Goal: Obtain resource: Download file/media

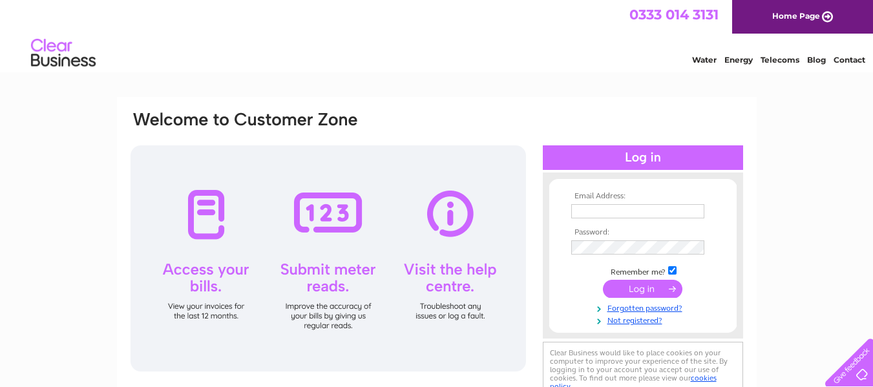
click at [602, 206] on input "text" at bounding box center [637, 211] width 133 height 14
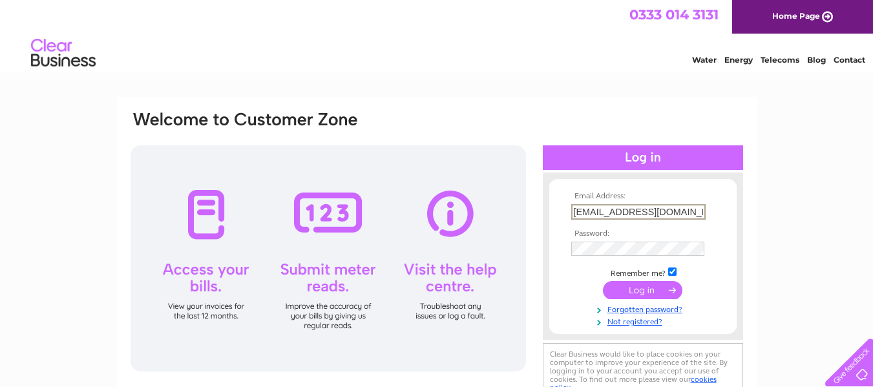
type input "[EMAIL_ADDRESS][DOMAIN_NAME]"
click at [603, 281] on input "submit" at bounding box center [642, 290] width 79 height 18
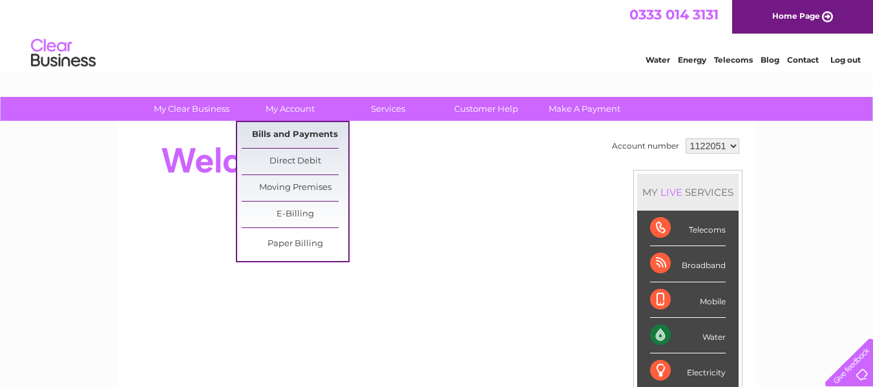
click at [290, 128] on link "Bills and Payments" at bounding box center [295, 135] width 107 height 26
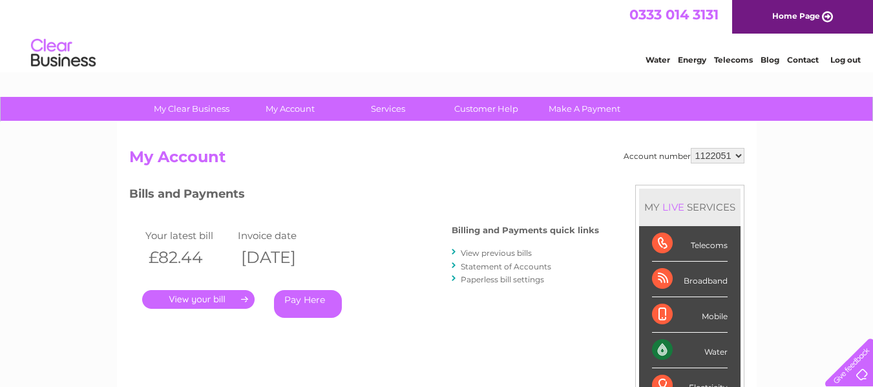
click at [191, 295] on link "." at bounding box center [198, 299] width 112 height 19
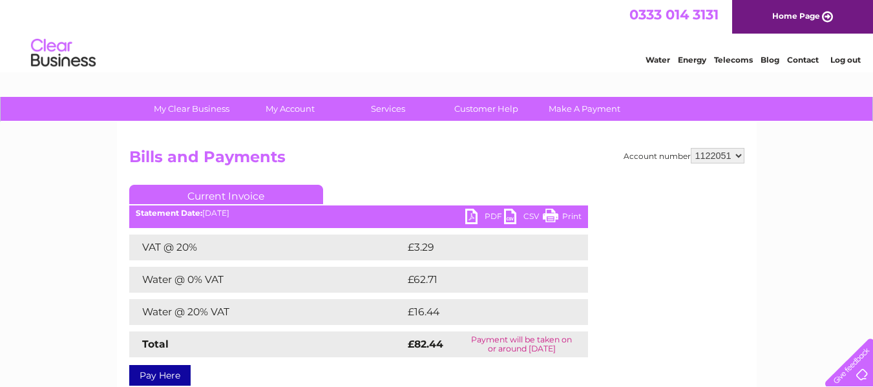
click at [479, 216] on link "PDF" at bounding box center [484, 218] width 39 height 19
click at [856, 57] on link "Log out" at bounding box center [845, 60] width 30 height 10
